Goal: Task Accomplishment & Management: Use online tool/utility

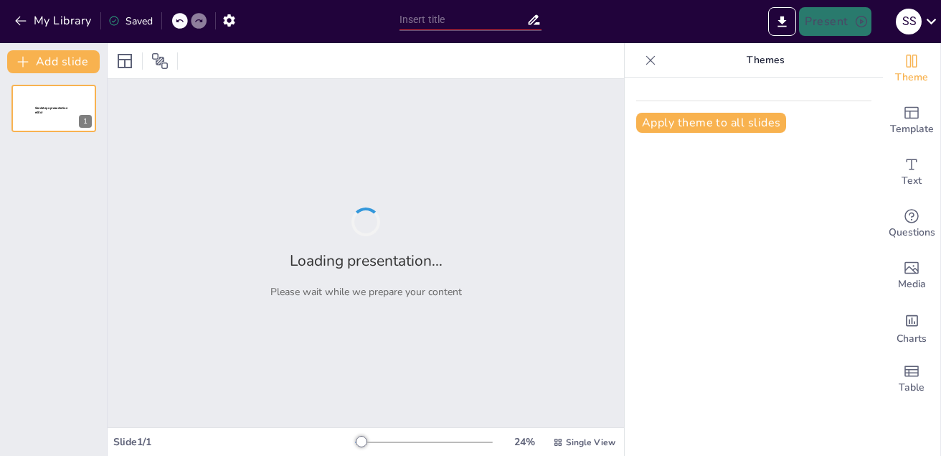
type input "Designing Interactive Lessons Using Presentation Tools (PowerPoint, Google Slide"
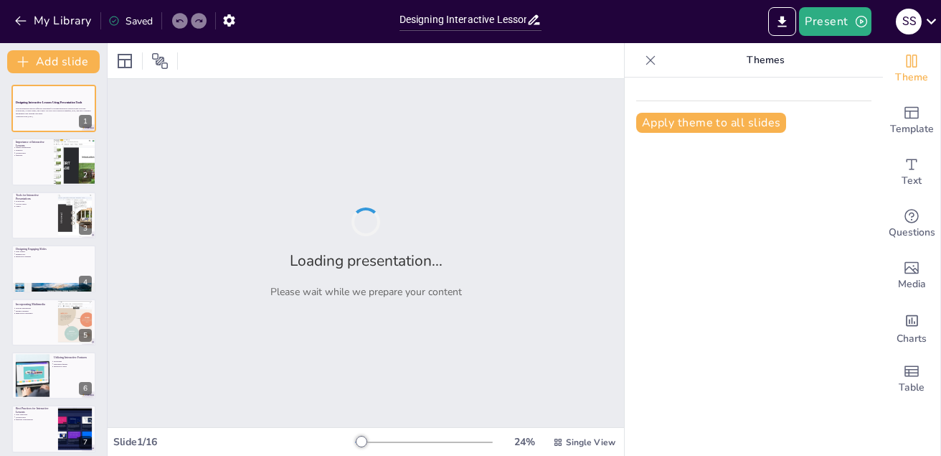
checkbox input "true"
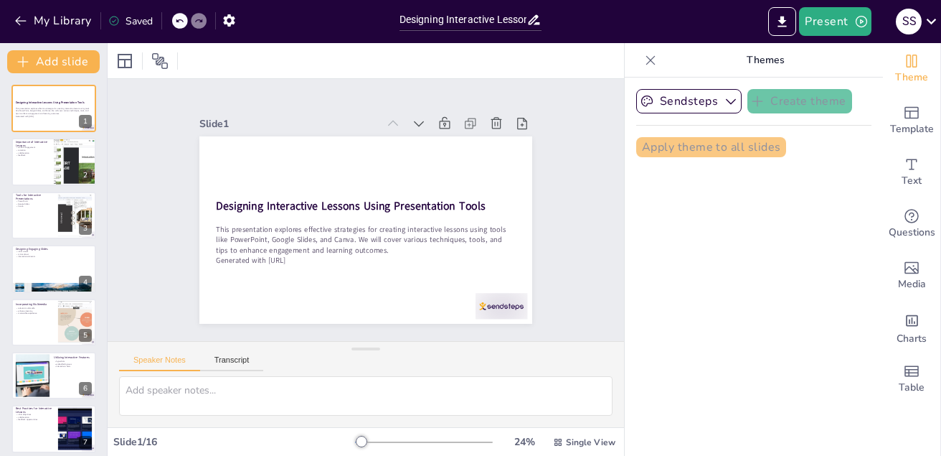
checkbox input "true"
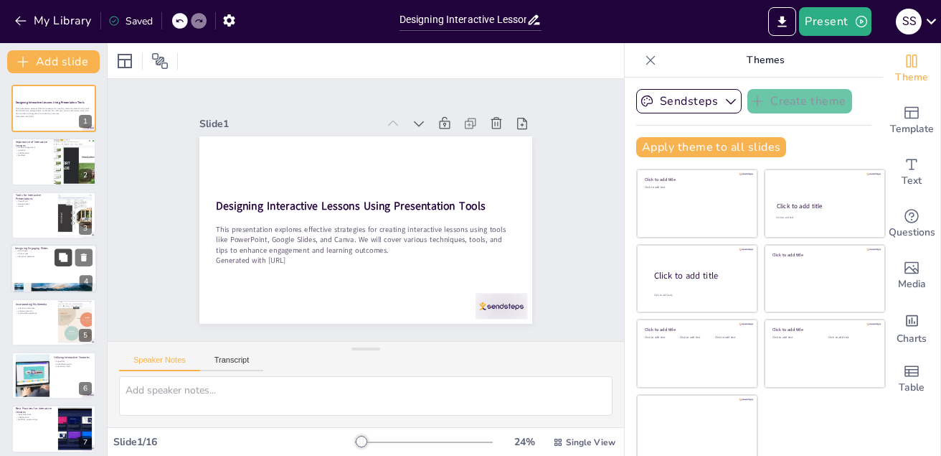
checkbox input "true"
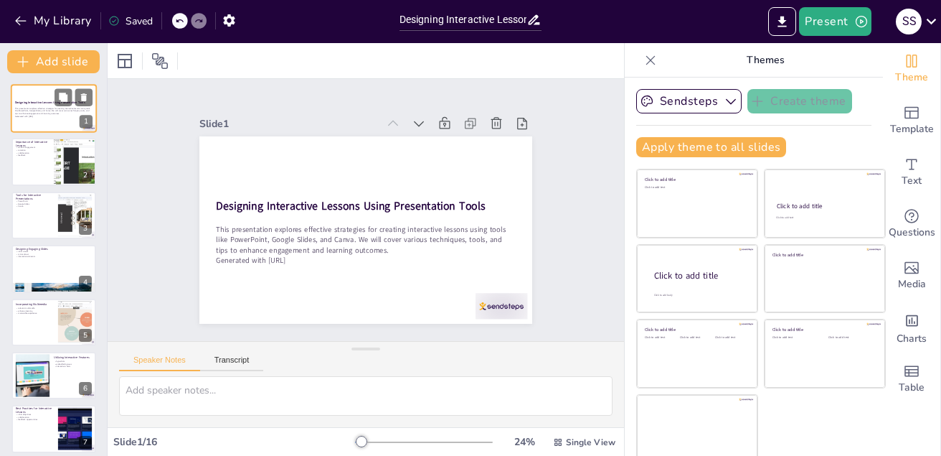
checkbox input "true"
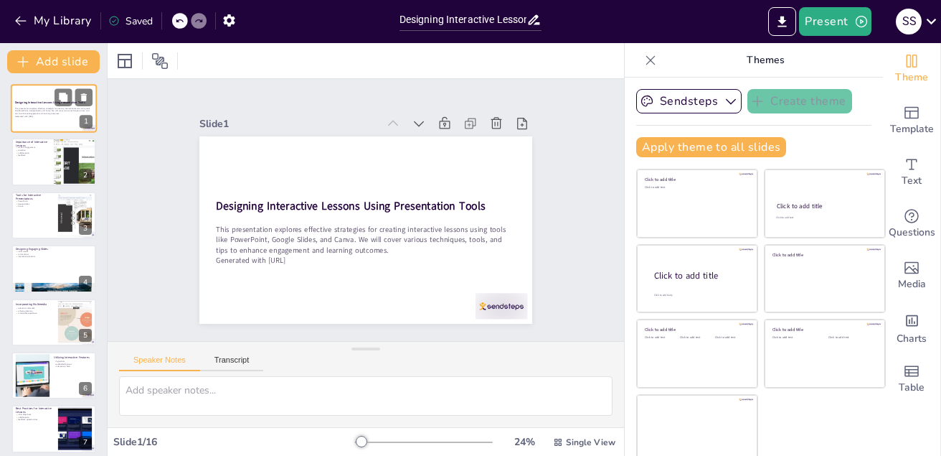
checkbox input "true"
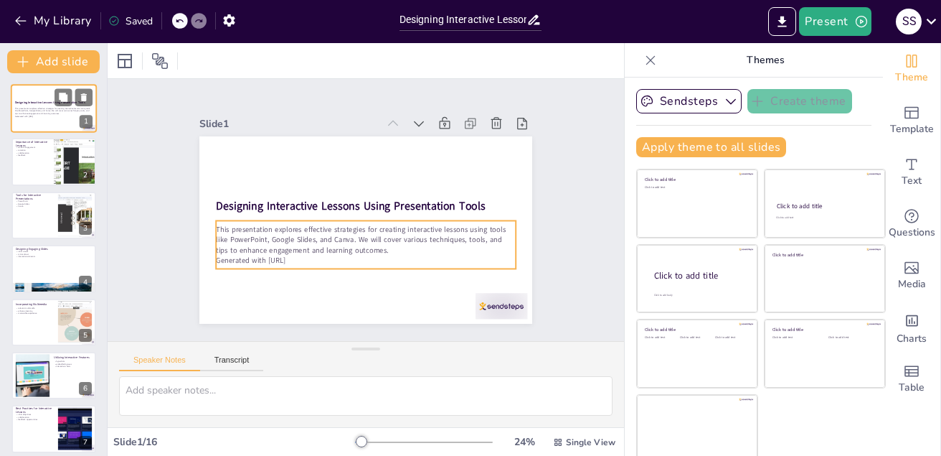
checkbox input "true"
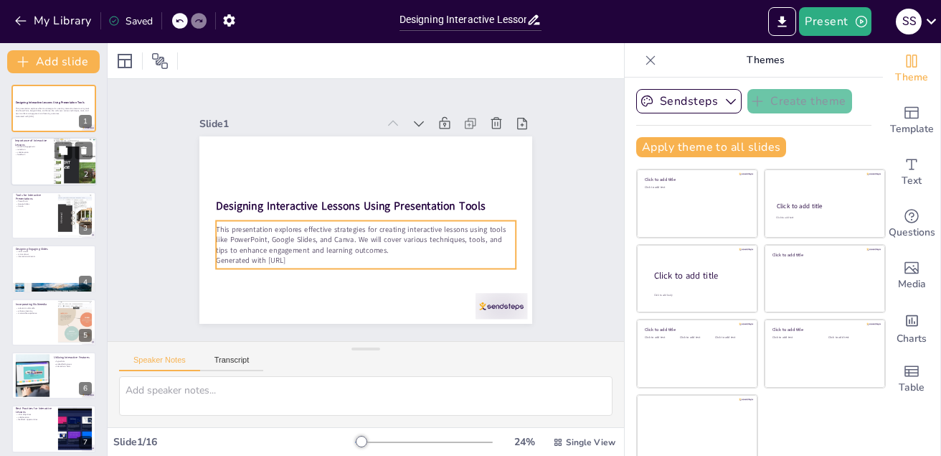
checkbox input "true"
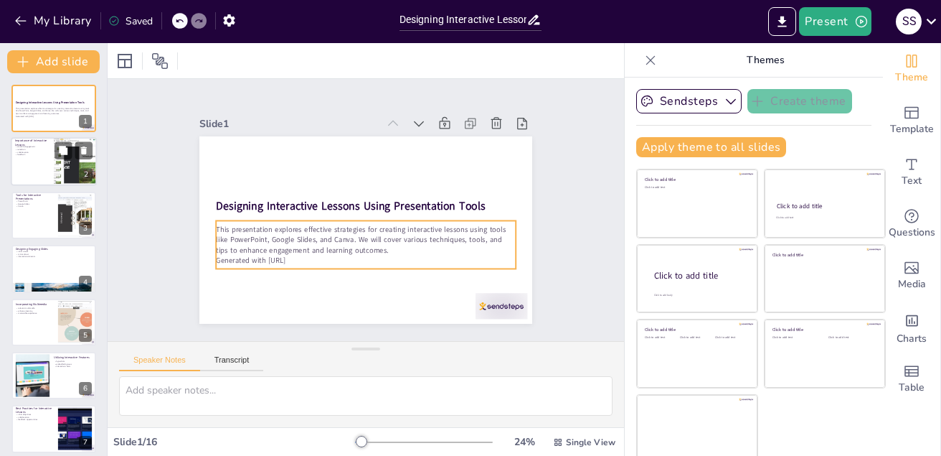
checkbox input "true"
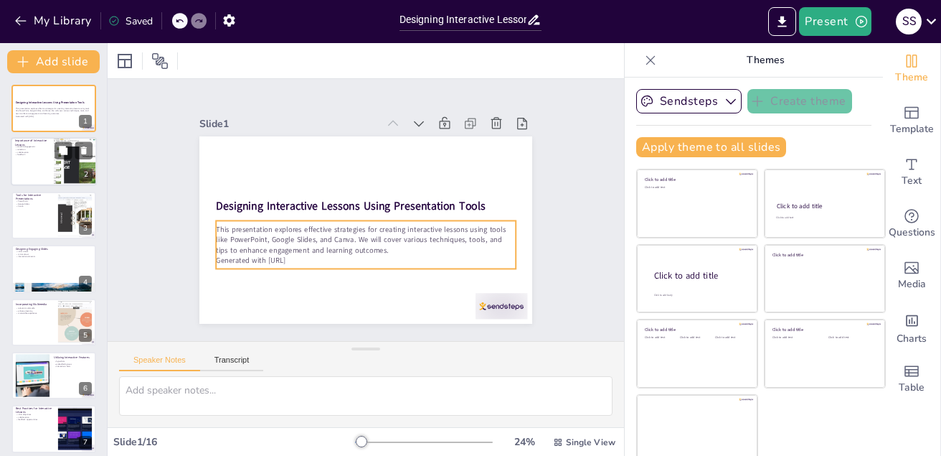
checkbox input "true"
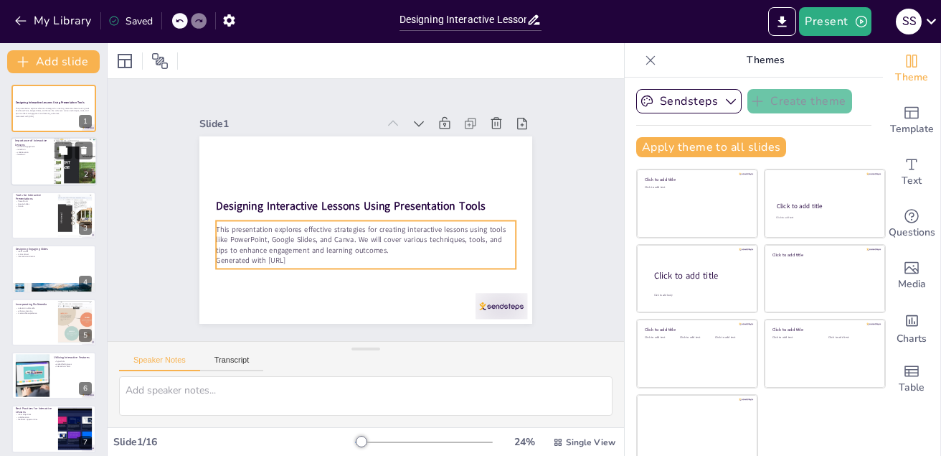
checkbox input "true"
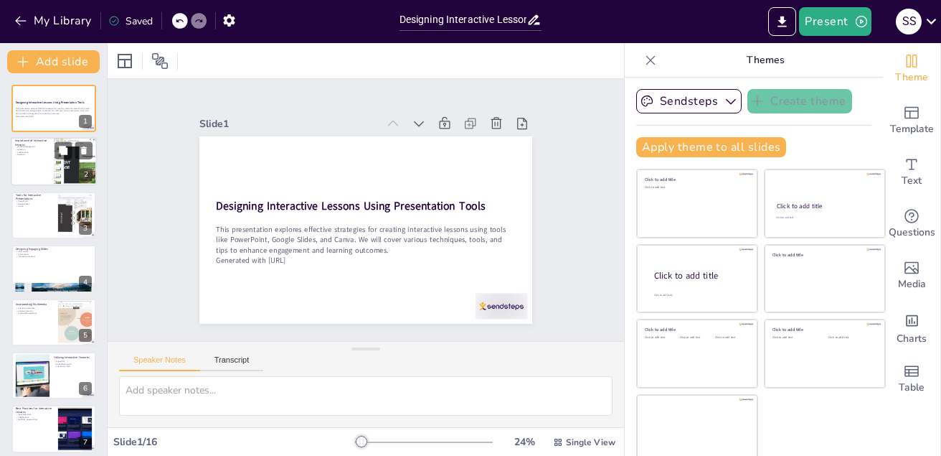
click at [43, 164] on div at bounding box center [54, 162] width 86 height 49
type textarea "Student engagement is a key factor in effective learning. When students are act…"
checkbox input "true"
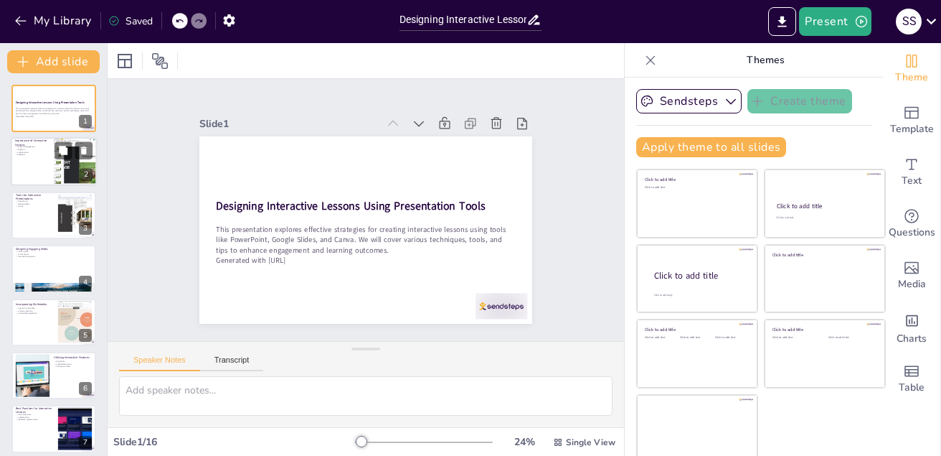
checkbox input "true"
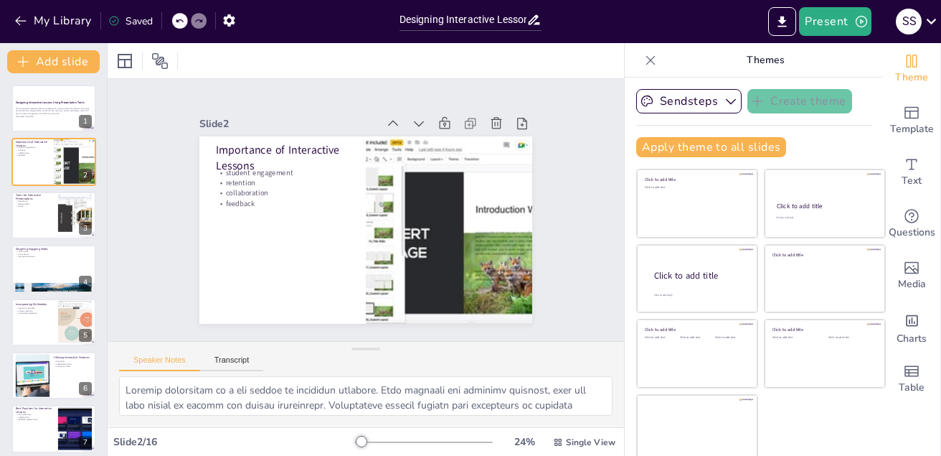
checkbox input "true"
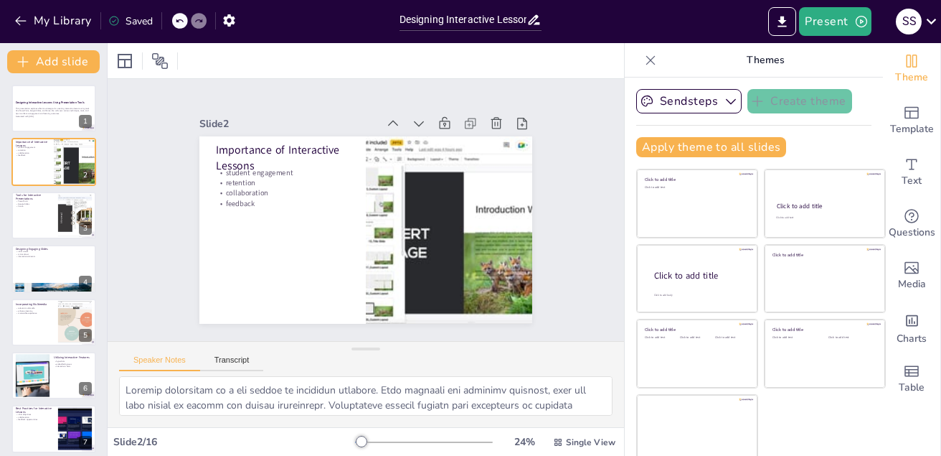
checkbox input "true"
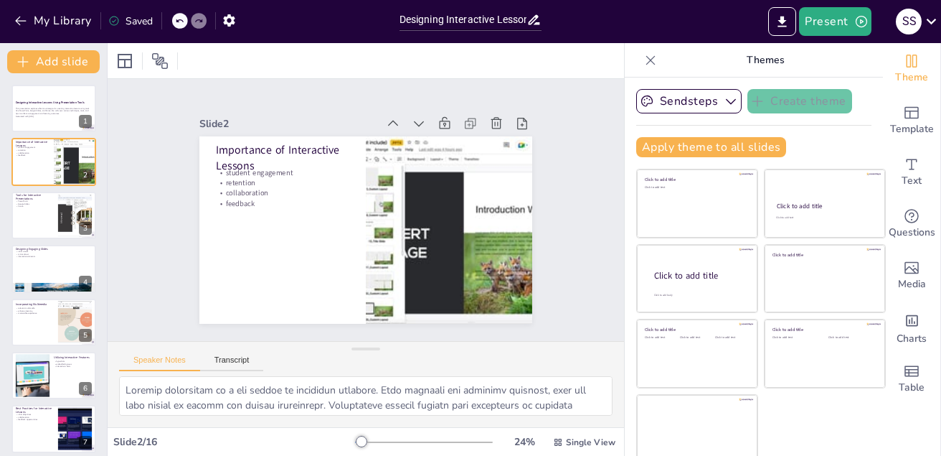
checkbox input "true"
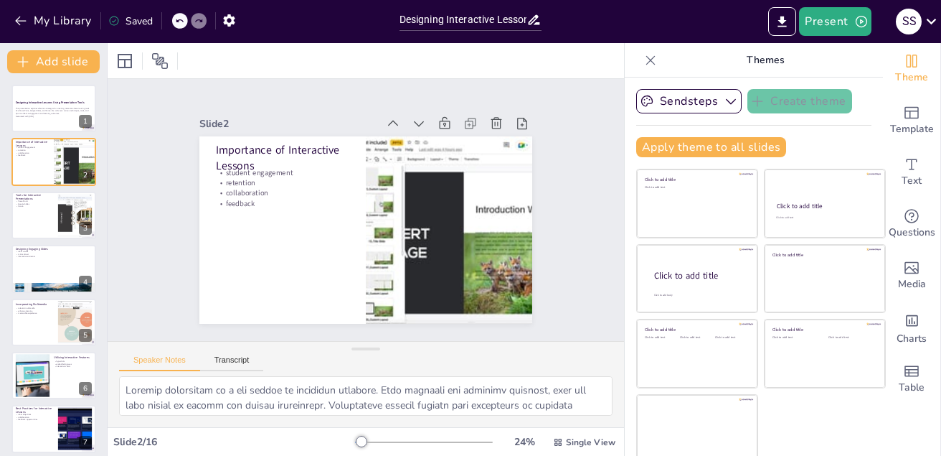
checkbox input "true"
click at [824, 20] on button "Present" at bounding box center [835, 21] width 72 height 29
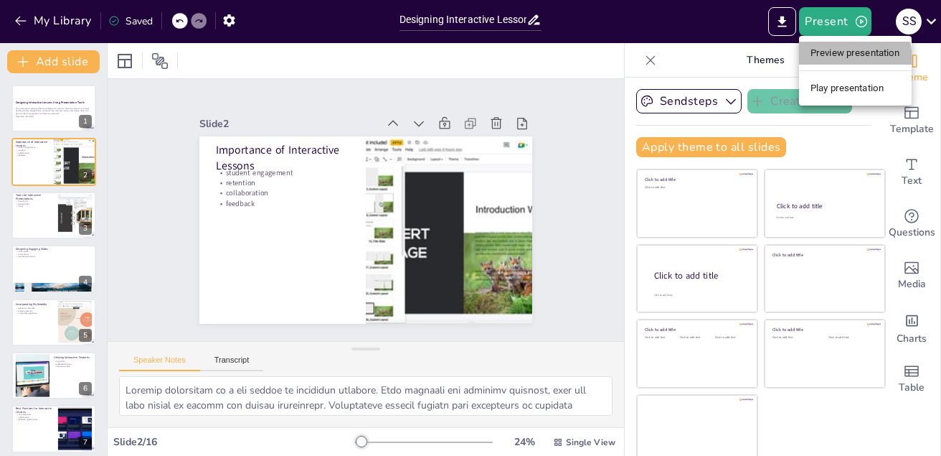
click at [822, 61] on li "Preview presentation" at bounding box center [855, 53] width 113 height 23
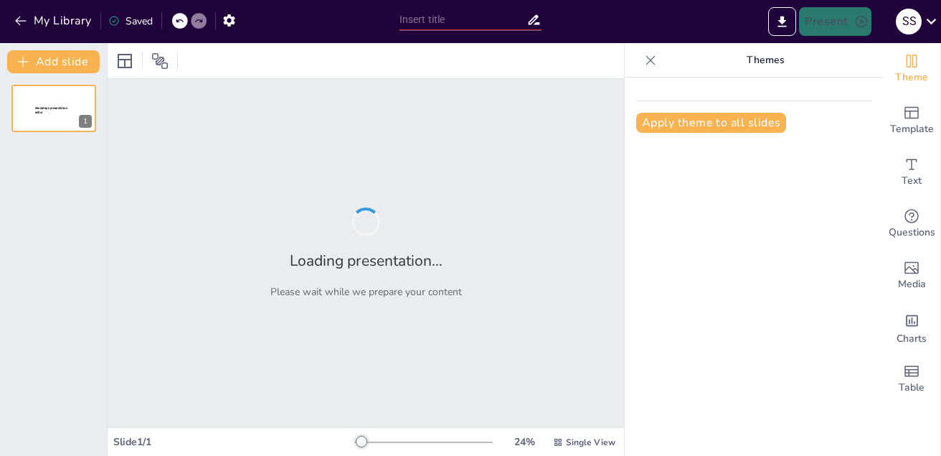
type input "Designing Interactive Lessons Using Presentation Tools (PowerPoint, Google Slide"
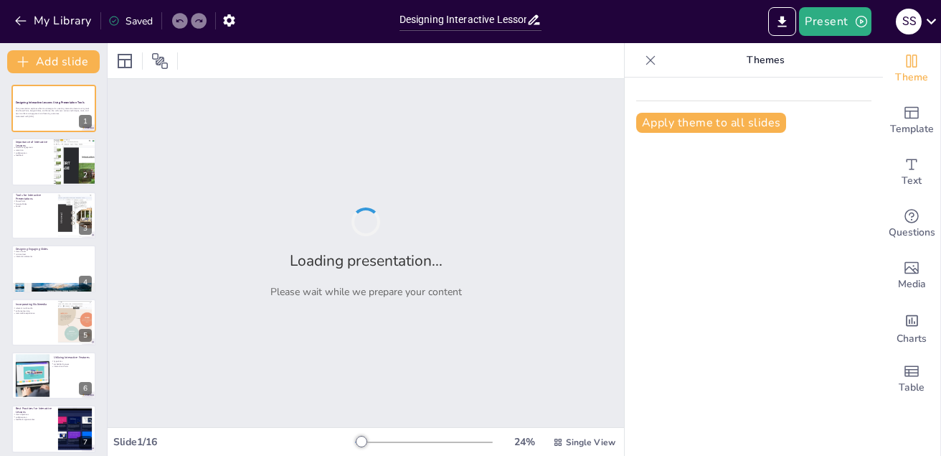
checkbox input "true"
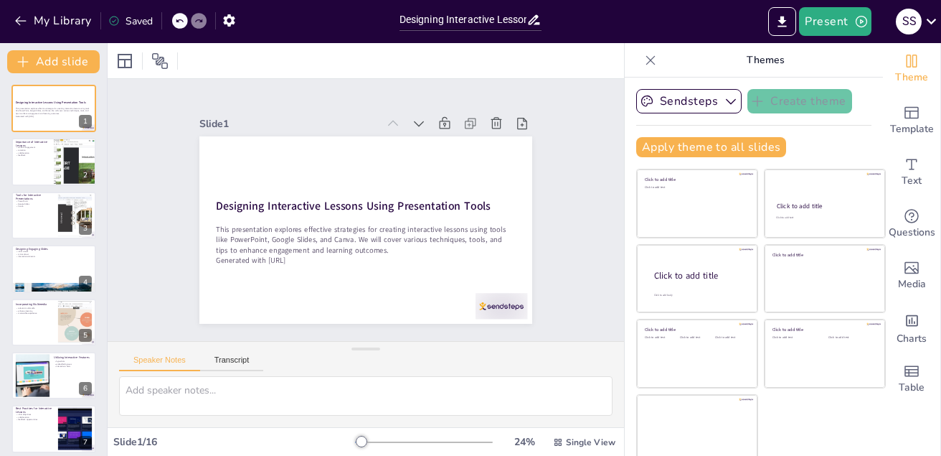
checkbox input "true"
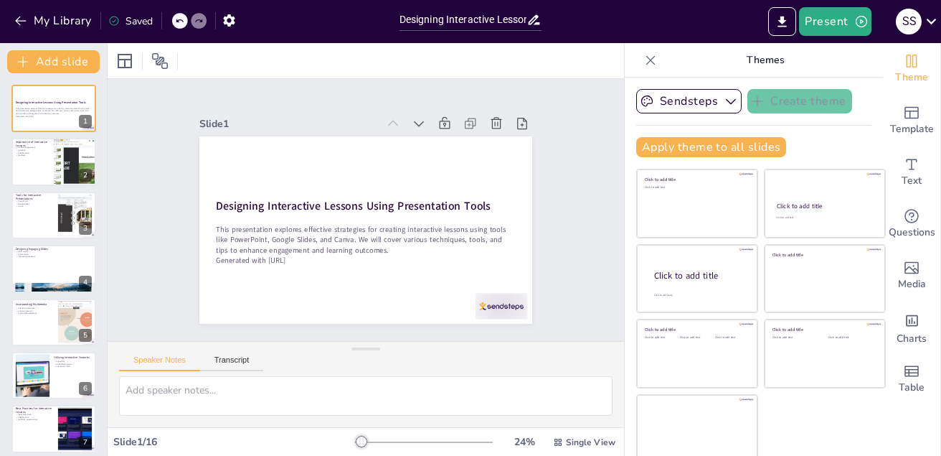
checkbox input "true"
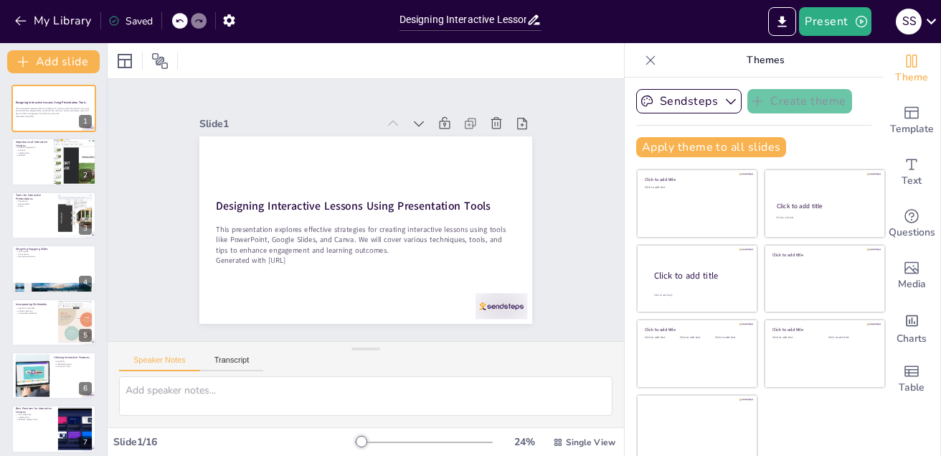
checkbox input "true"
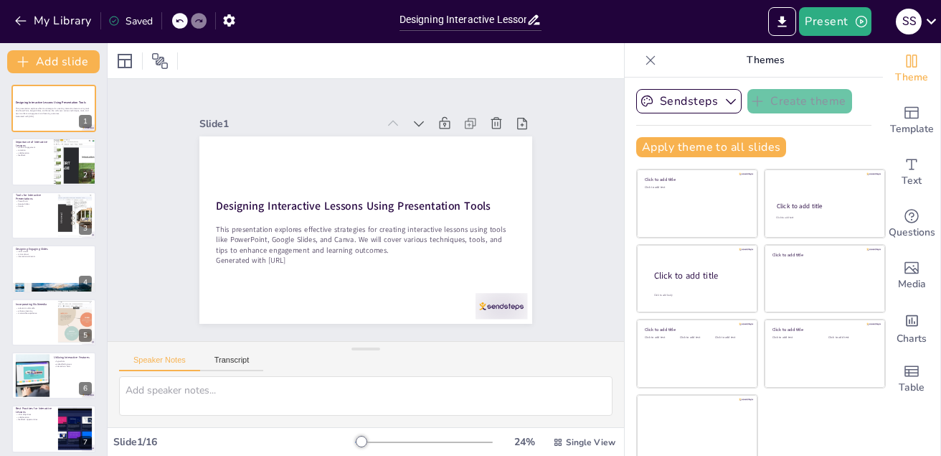
checkbox input "true"
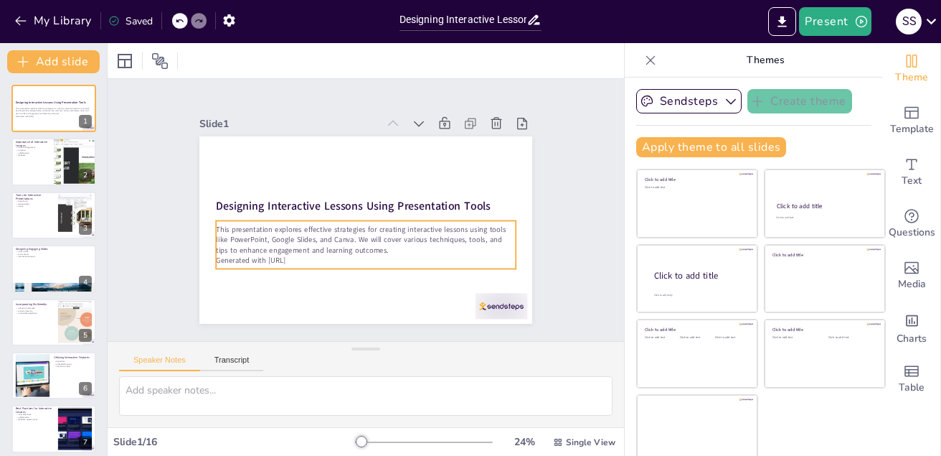
checkbox input "true"
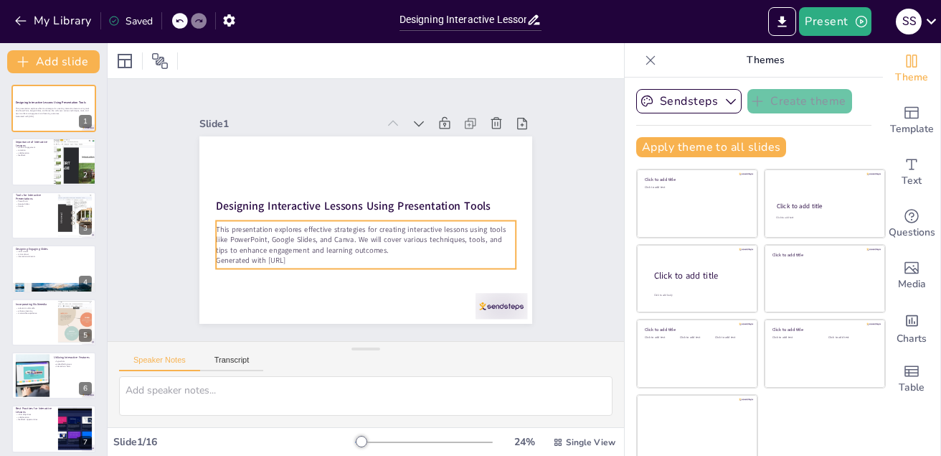
checkbox input "true"
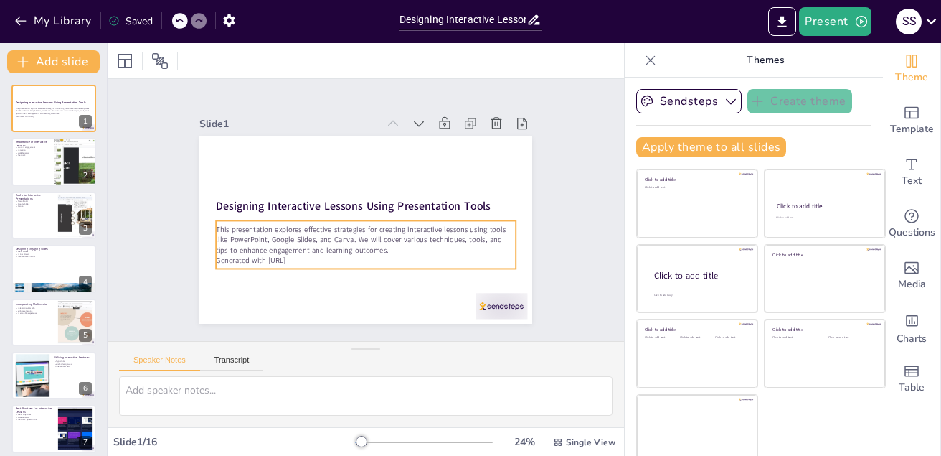
checkbox input "true"
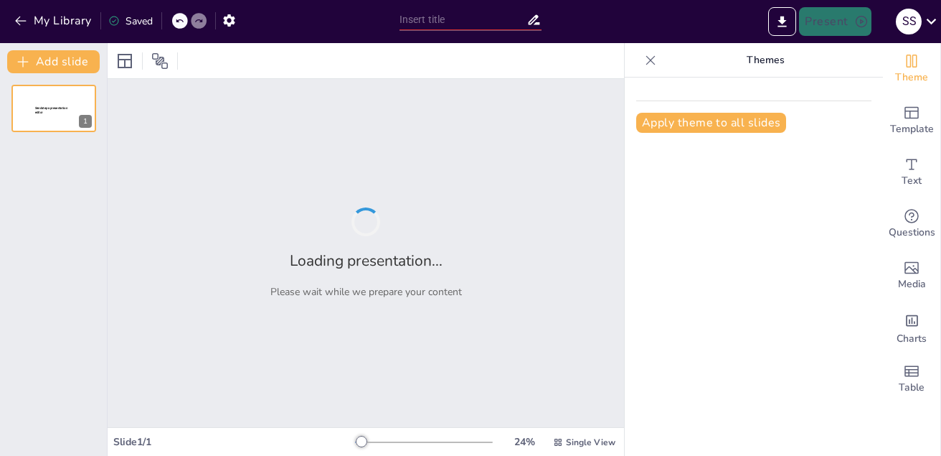
type input "Designing Interactive Lessons Using Presentation Tools (PowerPoint, Google Slide"
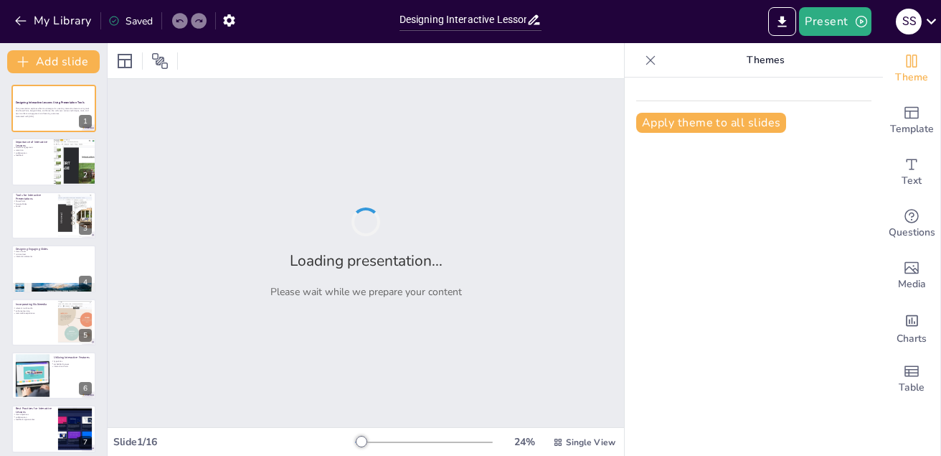
checkbox input "true"
